Goal: Task Accomplishment & Management: Manage account settings

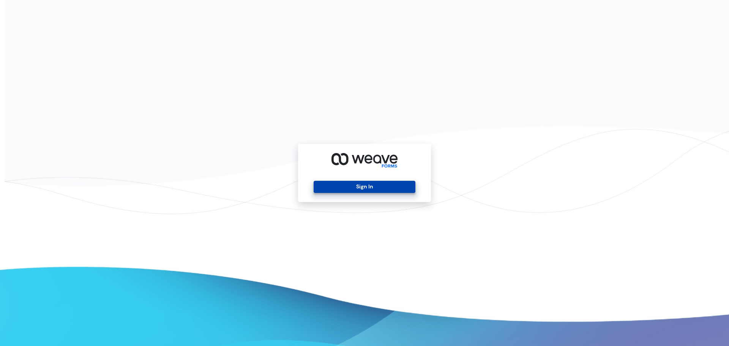
click at [353, 185] on button "Sign In" at bounding box center [364, 187] width 101 height 12
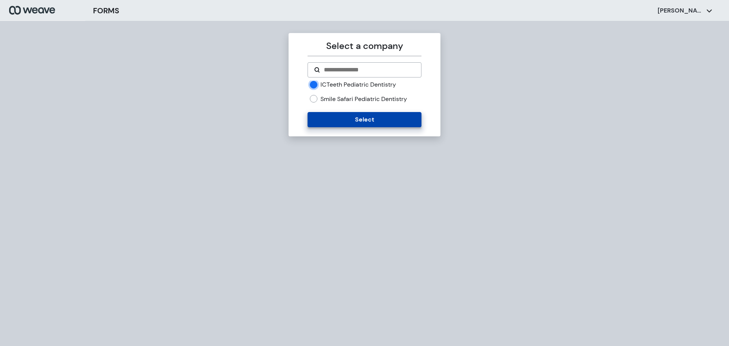
click at [326, 122] on button "Select" at bounding box center [365, 119] width 114 height 15
